Goal: Task Accomplishment & Management: Use online tool/utility

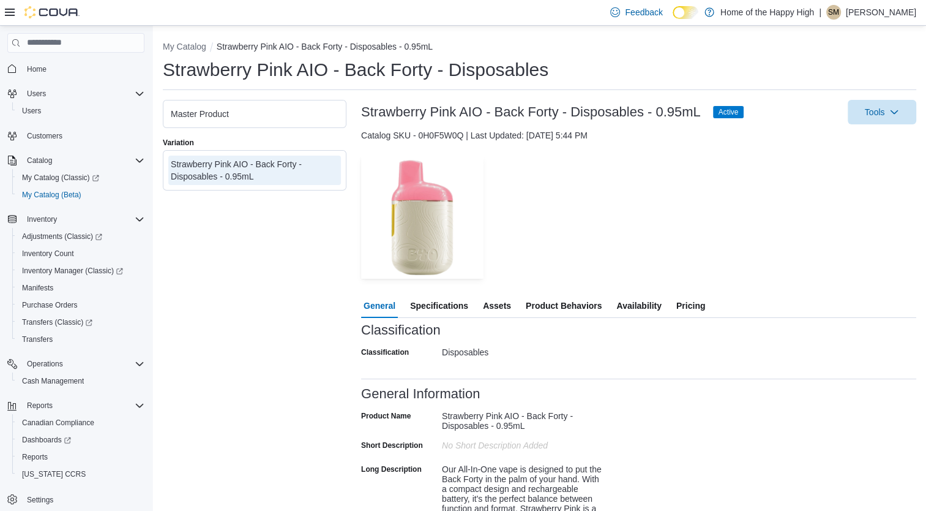
click at [643, 305] on span "Availability" at bounding box center [638, 305] width 45 height 24
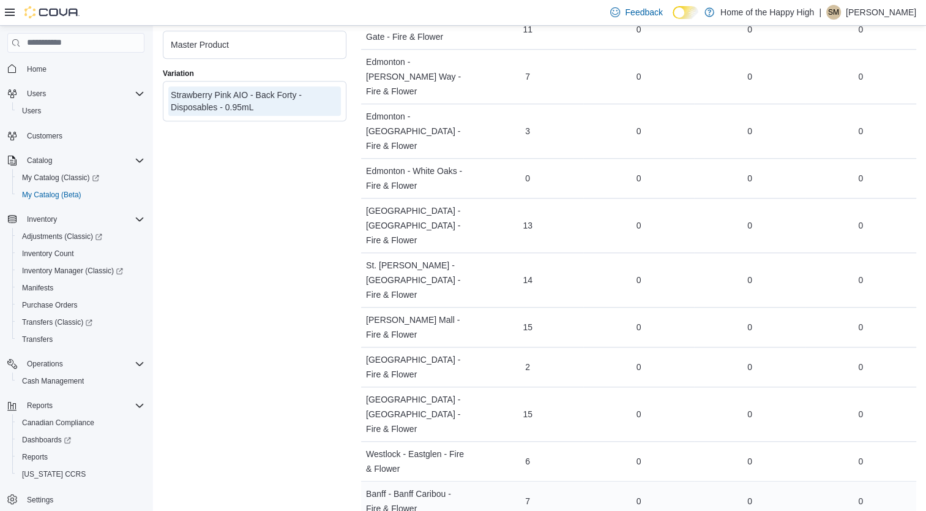
scroll to position [3885, 0]
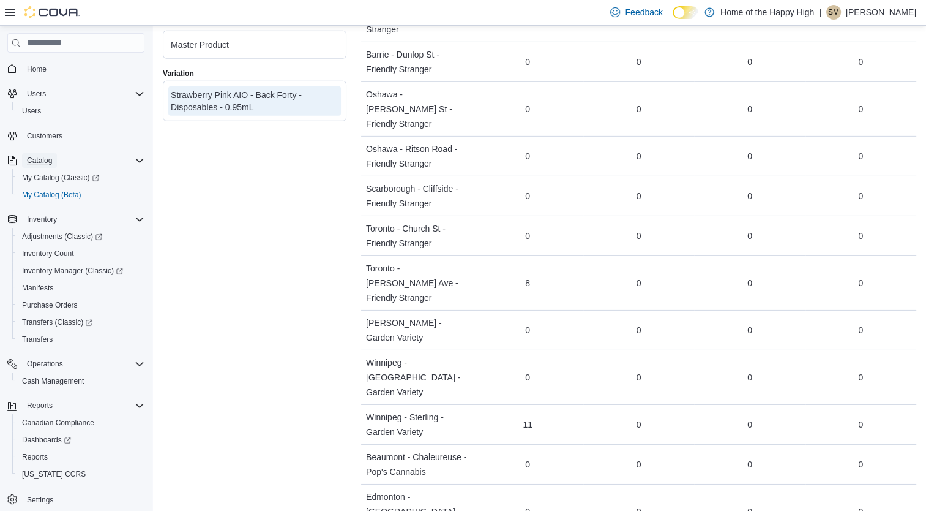
click at [50, 158] on span "Catalog" at bounding box center [39, 160] width 25 height 10
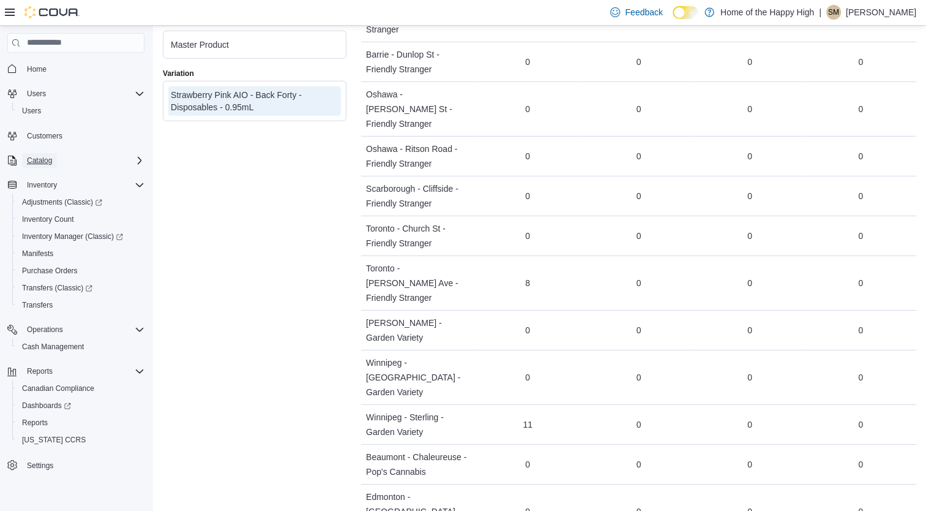
click at [45, 157] on span "Catalog" at bounding box center [39, 160] width 25 height 10
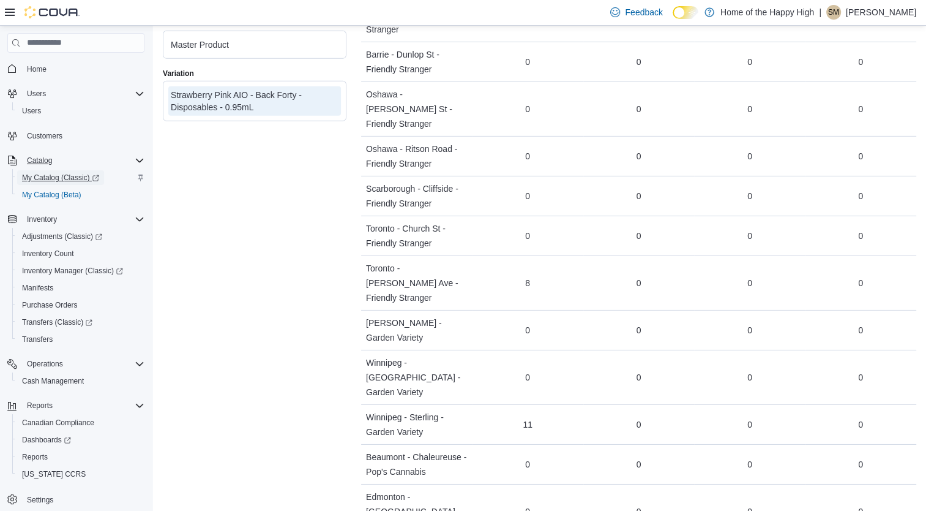
click at [40, 178] on span "My Catalog (Classic)" at bounding box center [60, 178] width 77 height 10
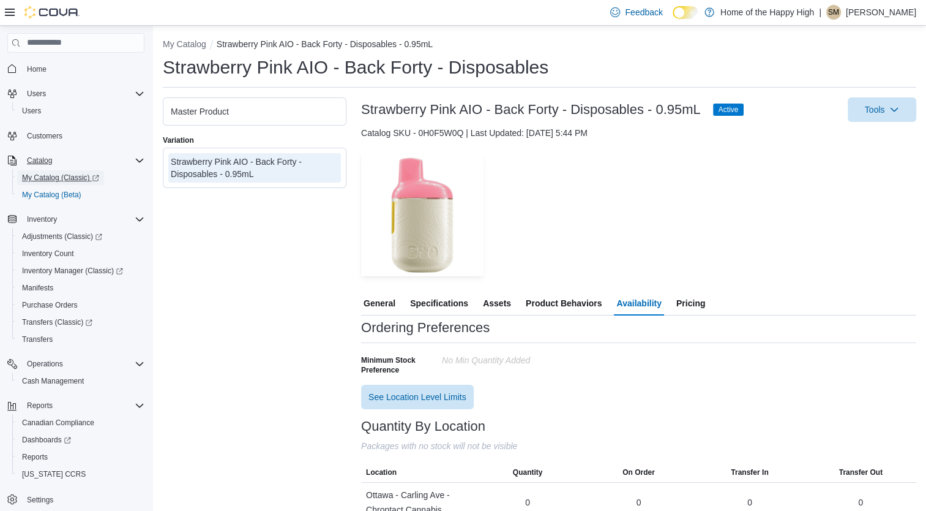
scroll to position [0, 0]
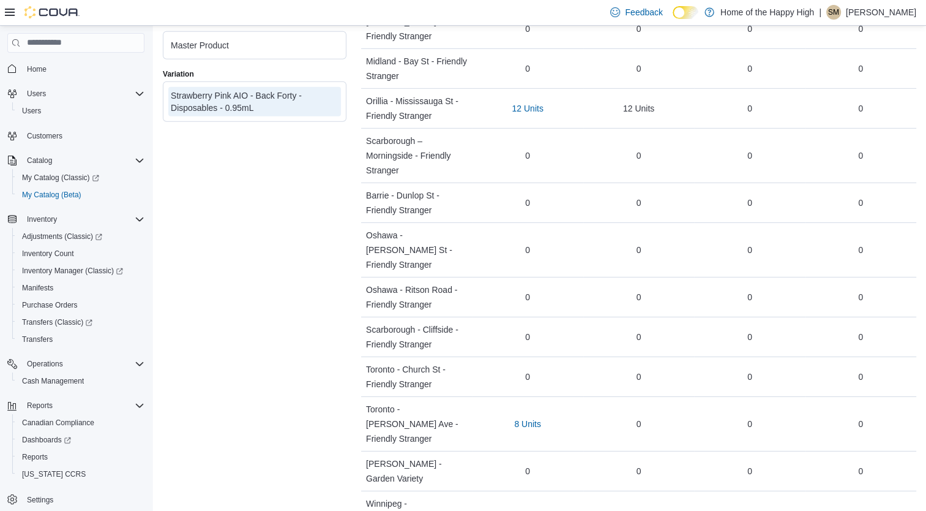
scroll to position [3747, 0]
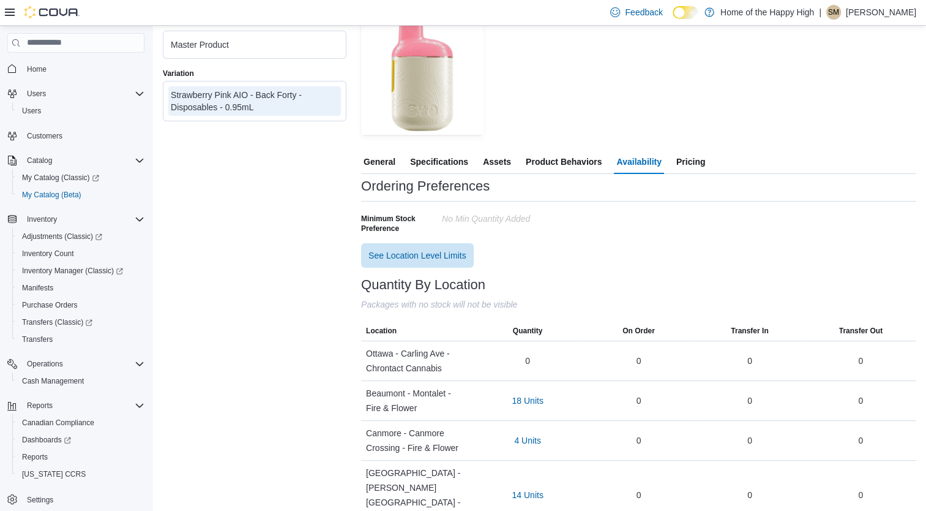
scroll to position [0, 0]
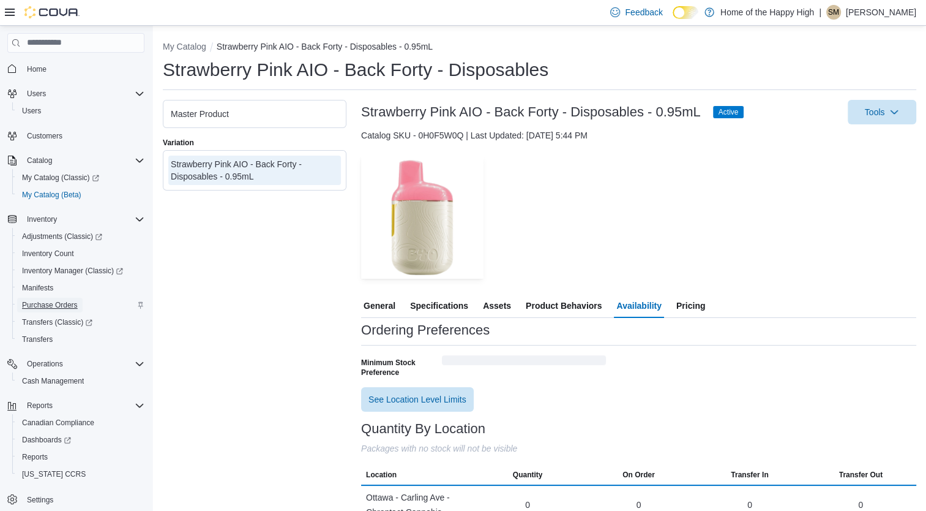
click at [42, 307] on span "Purchase Orders" at bounding box center [50, 305] width 56 height 10
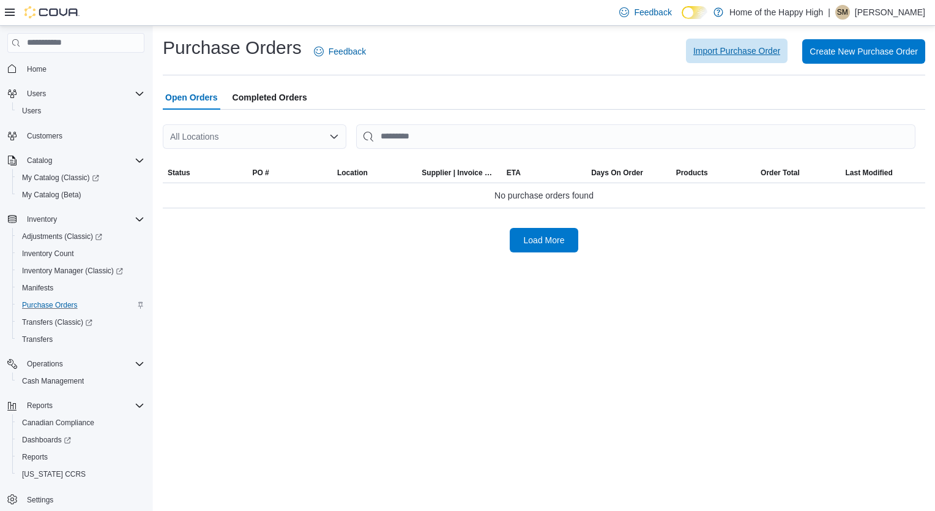
click at [726, 42] on span "Import Purchase Order" at bounding box center [737, 51] width 87 height 24
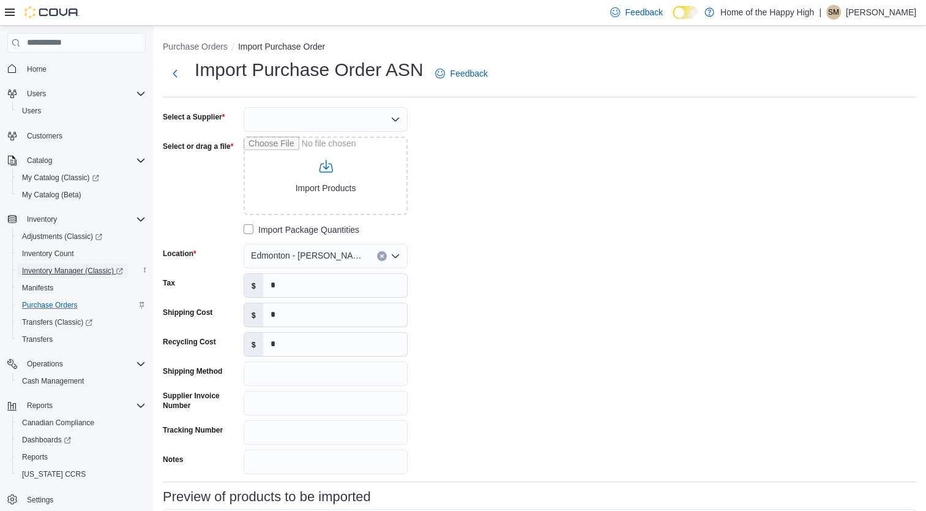
click at [86, 271] on span "Inventory Manager (Classic)" at bounding box center [72, 271] width 101 height 10
click at [500, 171] on div "Select a Supplier Select or drag a file Import Products Import Package Quantiti…" at bounding box center [346, 290] width 367 height 367
click at [295, 114] on div at bounding box center [326, 119] width 164 height 24
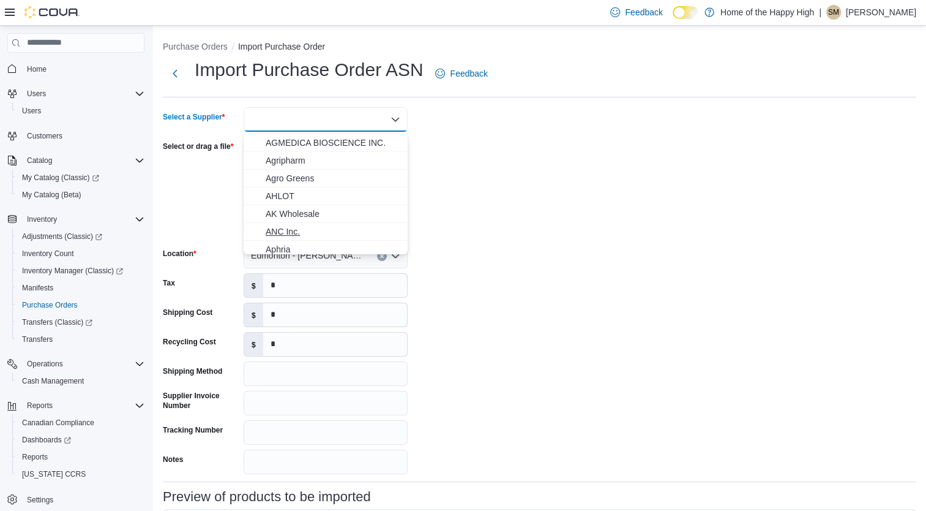
scroll to position [184, 0]
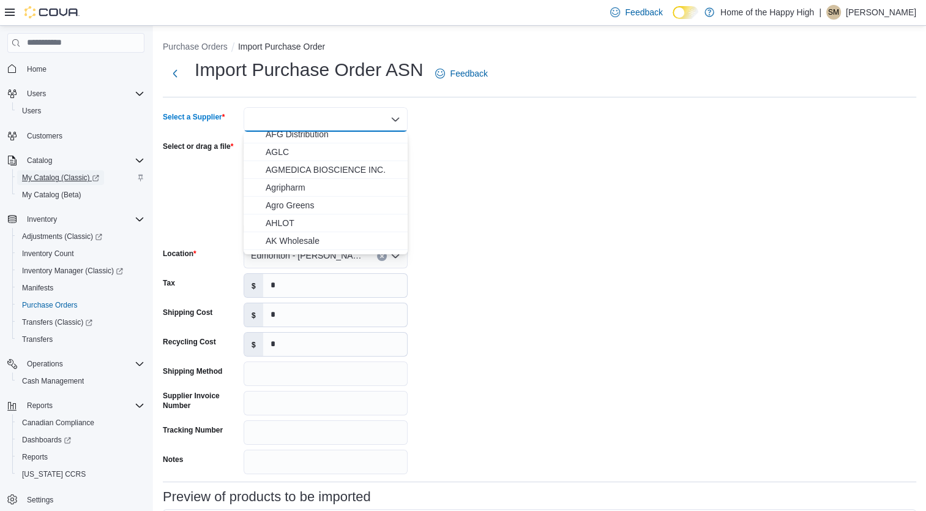
click at [75, 179] on span "My Catalog (Classic)" at bounding box center [60, 178] width 77 height 10
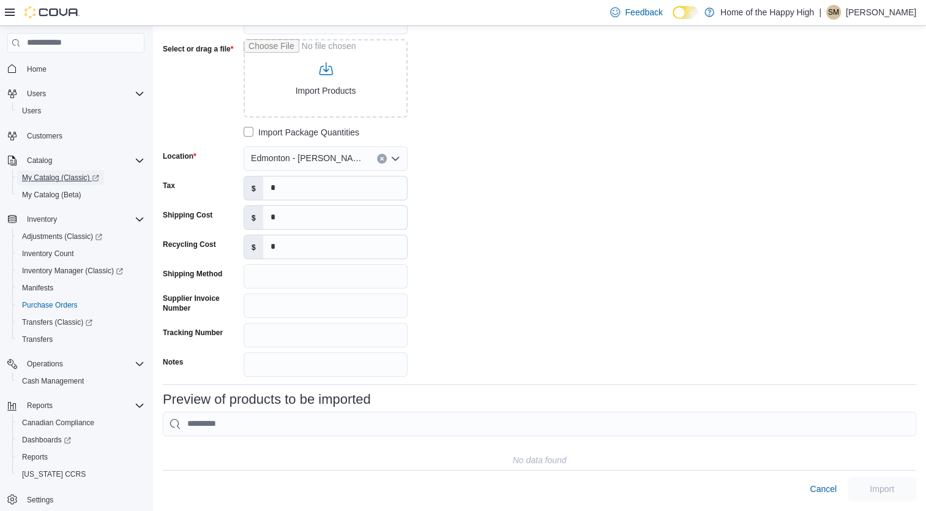
scroll to position [0, 0]
